Goal: Task Accomplishment & Management: Manage account settings

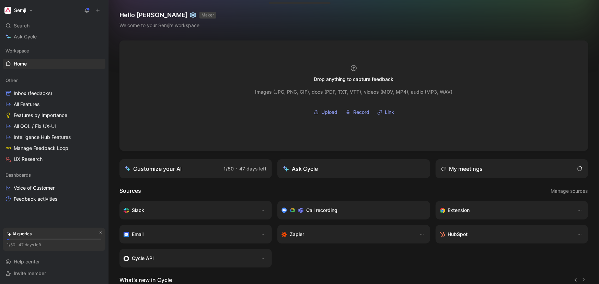
click at [30, 10] on button "Semji" at bounding box center [19, 10] width 32 height 10
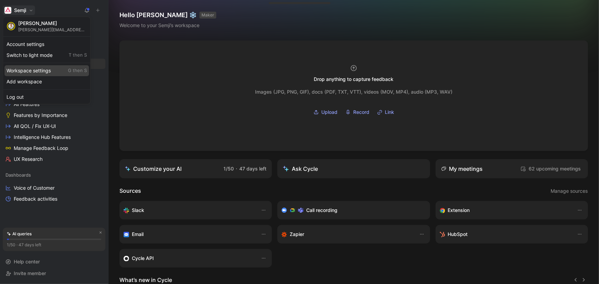
click at [44, 68] on div "Workspace settings G then S" at bounding box center [46, 70] width 84 height 11
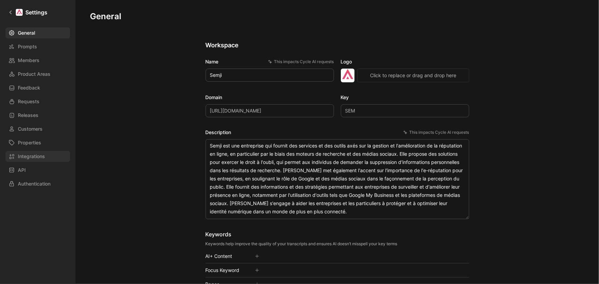
click at [45, 153] on span "Integrations" at bounding box center [31, 157] width 27 height 8
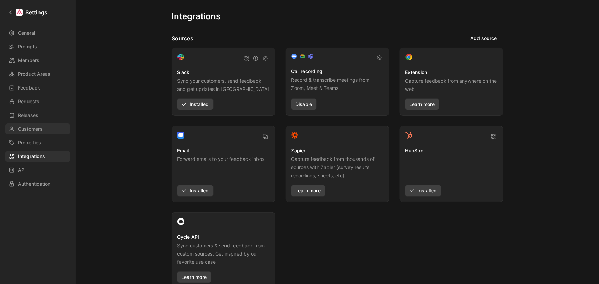
click at [47, 126] on link "Customers" at bounding box center [37, 129] width 65 height 11
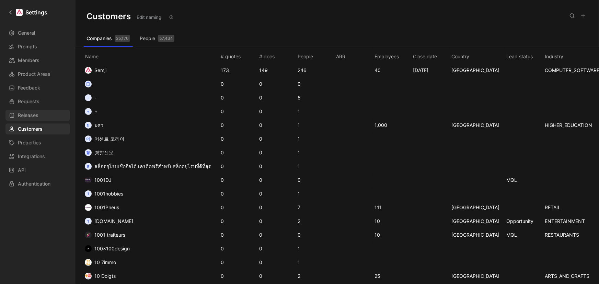
click at [46, 116] on link "Releases" at bounding box center [37, 115] width 65 height 11
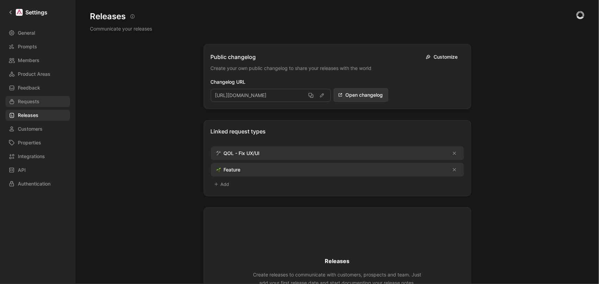
click at [47, 101] on link "Requests" at bounding box center [37, 101] width 65 height 11
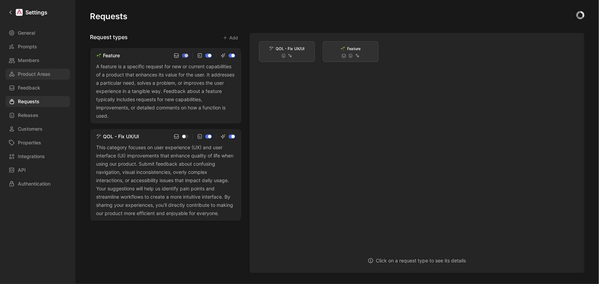
click at [47, 76] on span "Product Areas" at bounding box center [34, 74] width 33 height 8
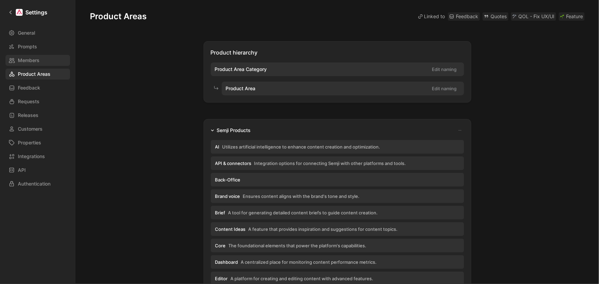
click at [42, 58] on link "Members" at bounding box center [37, 60] width 65 height 11
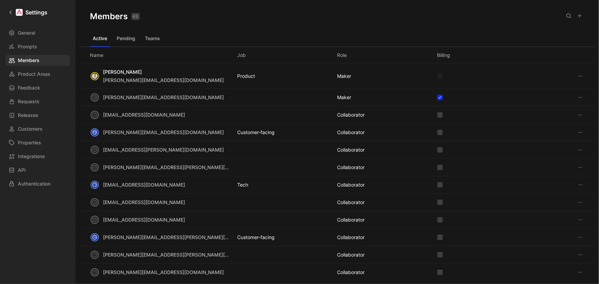
click at [570, 17] on use at bounding box center [569, 16] width 4 height 4
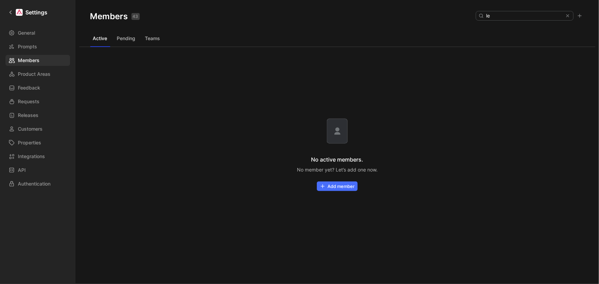
type input "l"
click at [31, 60] on span "Members" at bounding box center [29, 60] width 22 height 8
drag, startPoint x: 526, startPoint y: 17, endPoint x: 412, endPoint y: 11, distance: 114.2
click at [428, 11] on div "Members 43 Saved foul" at bounding box center [337, 16] width 517 height 33
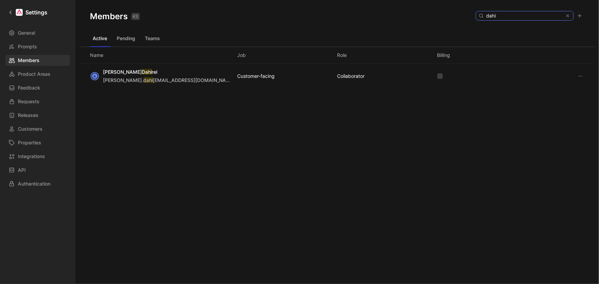
type input "dahi"
click at [580, 76] on icon at bounding box center [580, 76] width 5 height 5
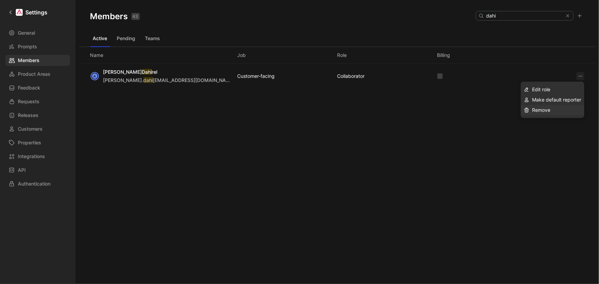
click at [553, 109] on div "Remove" at bounding box center [556, 110] width 49 height 8
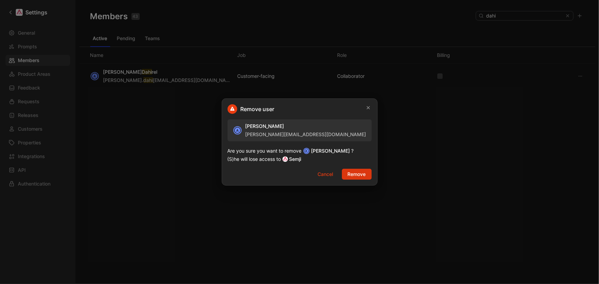
click at [355, 176] on span "Remove" at bounding box center [357, 174] width 18 height 8
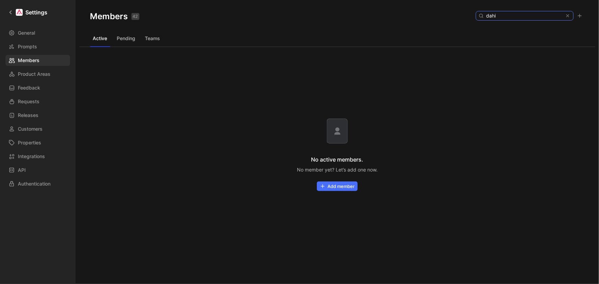
click at [568, 16] on use at bounding box center [568, 16] width 2 height 2
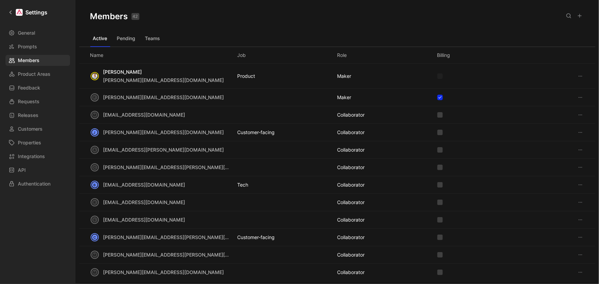
click at [260, 22] on div "Members 42 Saved" at bounding box center [337, 16] width 517 height 33
